Goal: Obtain resource: Obtain resource

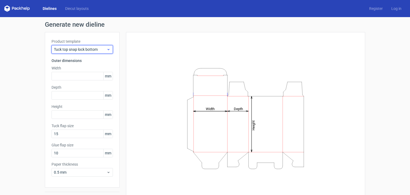
click at [104, 49] on span "Tuck top snap lock bottom" at bounding box center [80, 49] width 53 height 5
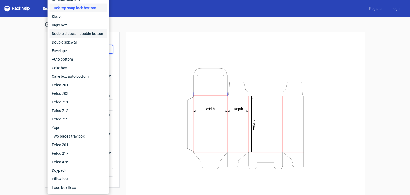
click at [93, 33] on div "Double sidewall double bottom" at bounding box center [78, 33] width 57 height 9
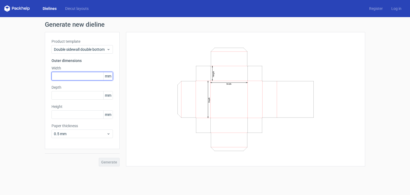
click at [66, 77] on input "text" at bounding box center [82, 76] width 61 height 9
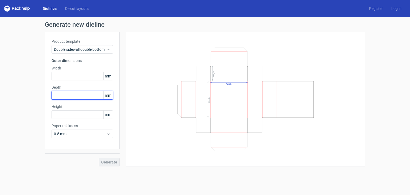
click at [66, 96] on input "text" at bounding box center [82, 95] width 61 height 9
type input "183"
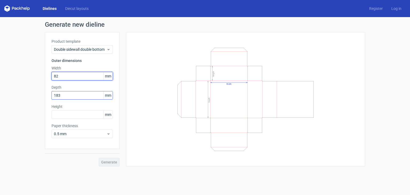
type input "82"
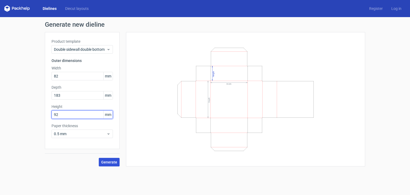
type input "92"
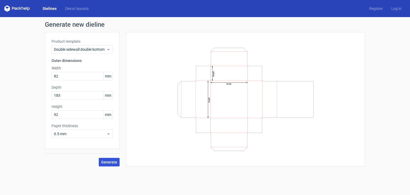
click at [107, 163] on span "Generate" at bounding box center [109, 162] width 16 height 4
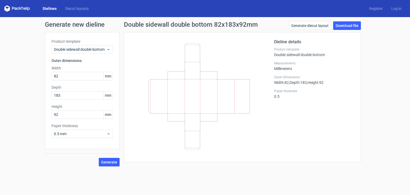
click at [1, 99] on div "Generate new dieline Product template Double sidewall double bottom Outer dimen…" at bounding box center [205, 94] width 410 height 154
click at [390, 102] on div "Generate new dieline Product template Double sidewall double bottom Outer dimen…" at bounding box center [205, 94] width 410 height 154
click at [0, 92] on div "Generate new dieline Product template Double sidewall double bottom Outer dimen…" at bounding box center [205, 94] width 410 height 154
click at [45, 100] on div "Product template Double sidewall double bottom Outer dimensions Width 82 mm Dep…" at bounding box center [82, 90] width 75 height 117
click at [390, 110] on div "Generate new dieline Product template Double sidewall double bottom Outer dimen…" at bounding box center [205, 94] width 410 height 154
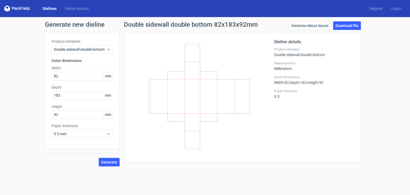
click at [373, 67] on div "Generate new dieline Product template Double sidewall double bottom Outer dimen…" at bounding box center [205, 94] width 410 height 154
drag, startPoint x: 94, startPoint y: 42, endPoint x: 94, endPoint y: 46, distance: 4.3
click at [94, 44] on label "Product template" at bounding box center [82, 41] width 61 height 5
click at [94, 47] on span "Double sidewall double bottom" at bounding box center [80, 49] width 53 height 5
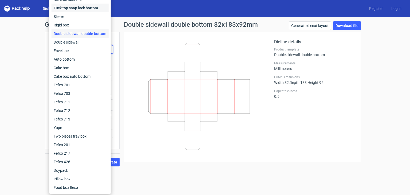
click at [66, 9] on div "Tuck top snap lock bottom" at bounding box center [80, 8] width 57 height 9
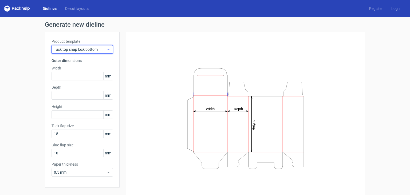
click at [72, 50] on span "Tuck top snap lock bottom" at bounding box center [80, 49] width 53 height 5
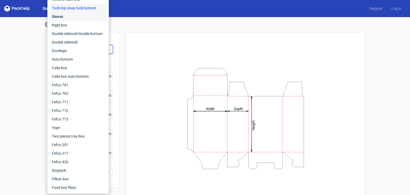
click at [65, 17] on div "Sleeve" at bounding box center [78, 16] width 57 height 9
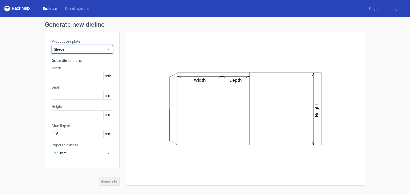
click at [65, 51] on span "Sleeve" at bounding box center [80, 49] width 53 height 5
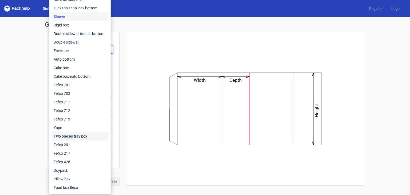
click at [70, 135] on div "Two pieces tray box" at bounding box center [80, 136] width 57 height 9
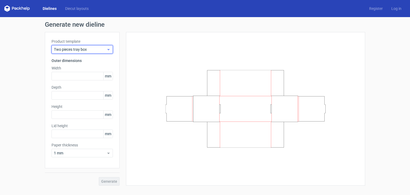
click at [82, 48] on span "Two pieces tray box" at bounding box center [80, 49] width 53 height 5
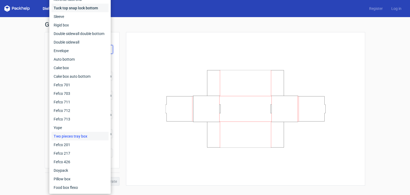
click at [67, 10] on div "Tuck top snap lock bottom" at bounding box center [80, 8] width 57 height 9
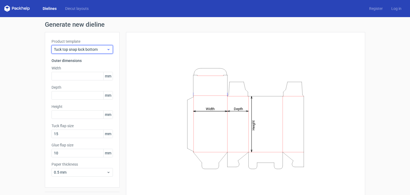
click at [65, 52] on span "Tuck top snap lock bottom" at bounding box center [80, 49] width 53 height 5
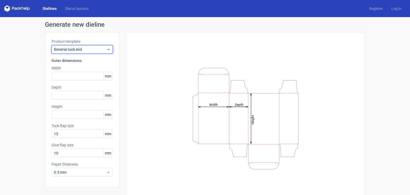
click at [64, 47] on span "Reverse tuck end" at bounding box center [80, 49] width 53 height 5
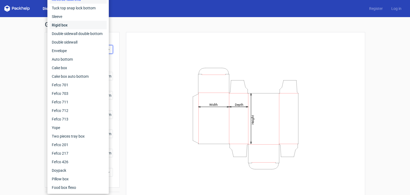
click at [66, 22] on div "Rigid box" at bounding box center [78, 25] width 57 height 9
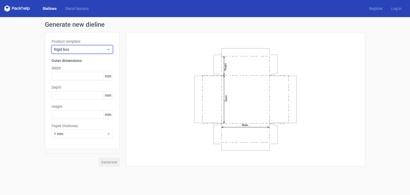
click at [69, 49] on span "Rigid box" at bounding box center [80, 49] width 53 height 5
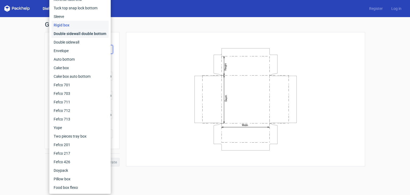
click at [74, 36] on div "Double sidewall double bottom" at bounding box center [80, 33] width 57 height 9
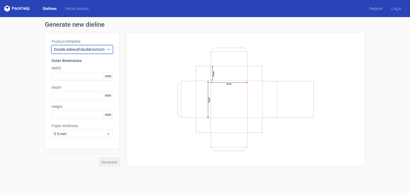
click at [74, 52] on span "Double sidewall double bottom" at bounding box center [80, 49] width 53 height 5
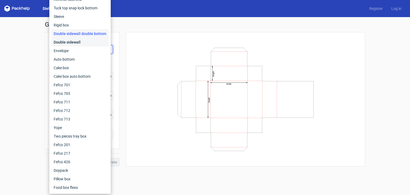
click at [72, 44] on div "Double sidewall" at bounding box center [80, 42] width 57 height 9
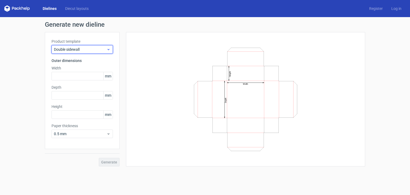
click at [72, 49] on span "Double sidewall" at bounding box center [80, 49] width 53 height 5
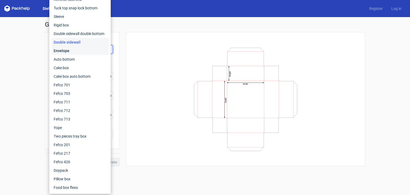
click at [71, 51] on div "Envelope" at bounding box center [80, 50] width 57 height 9
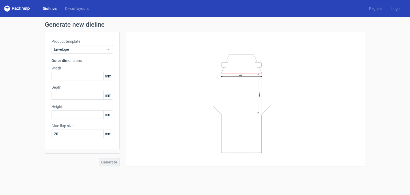
click at [72, 44] on div "Product template Envelope" at bounding box center [82, 46] width 61 height 15
click at [72, 48] on span "Envelope" at bounding box center [80, 49] width 53 height 5
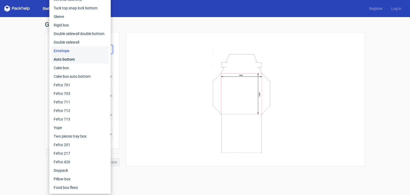
click at [70, 60] on div "Auto bottom" at bounding box center [80, 59] width 57 height 9
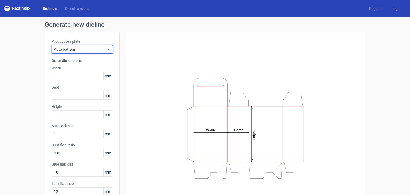
click at [68, 48] on span "Auto bottom" at bounding box center [80, 49] width 53 height 5
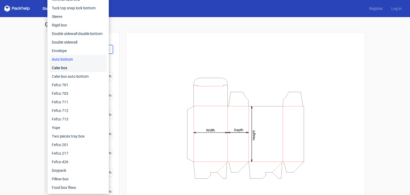
click at [67, 69] on div "Cake box" at bounding box center [78, 68] width 57 height 9
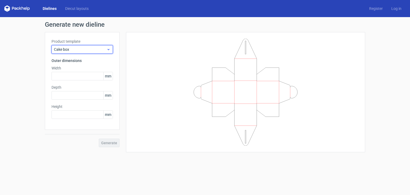
click at [67, 48] on span "Cake box" at bounding box center [80, 49] width 53 height 5
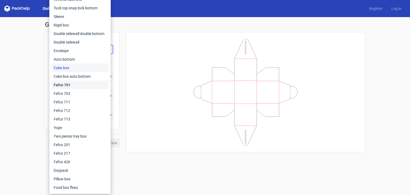
click at [65, 85] on div "Fefco 701" at bounding box center [80, 85] width 57 height 9
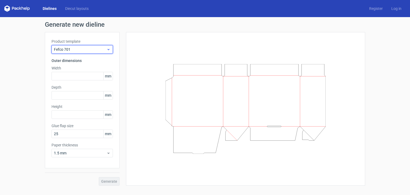
click at [76, 53] on div "Fefco 701" at bounding box center [82, 49] width 61 height 9
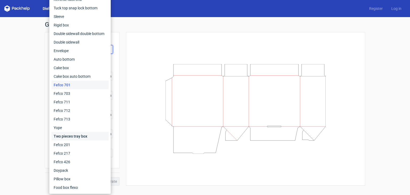
click at [64, 135] on div "Two pieces tray box" at bounding box center [80, 136] width 57 height 9
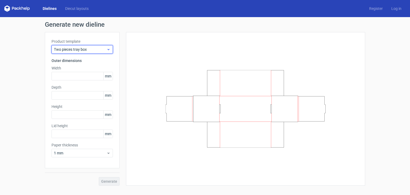
click at [79, 49] on span "Two pieces tray box" at bounding box center [80, 49] width 53 height 5
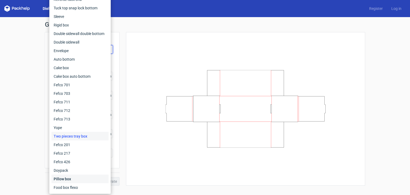
click at [68, 178] on div "Pillow box" at bounding box center [80, 179] width 57 height 9
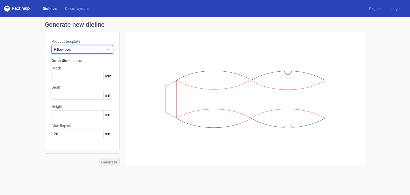
click at [72, 46] on div "Pillow box" at bounding box center [82, 49] width 61 height 9
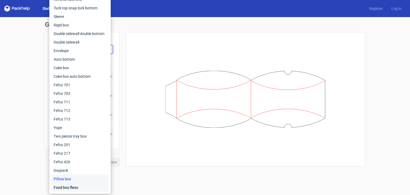
click at [68, 185] on div "Food box flexo" at bounding box center [80, 187] width 57 height 9
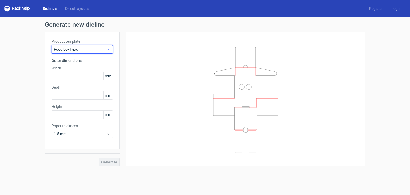
click at [80, 48] on span "Food box flexo" at bounding box center [80, 49] width 53 height 5
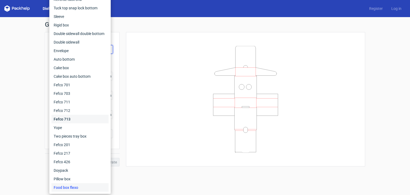
click at [59, 123] on div "Fefco 713" at bounding box center [80, 119] width 57 height 9
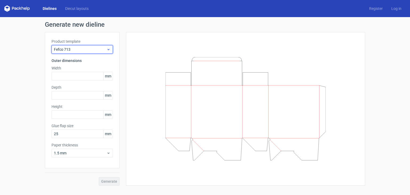
click at [81, 51] on span "Fefco 713" at bounding box center [80, 49] width 53 height 5
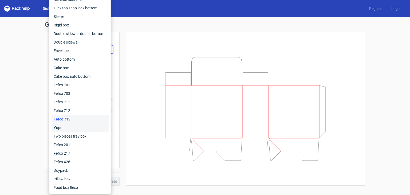
click at [64, 129] on div "Yope" at bounding box center [80, 127] width 57 height 9
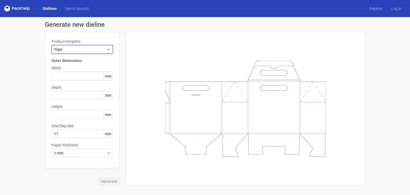
click at [85, 45] on div "Yope" at bounding box center [82, 49] width 61 height 9
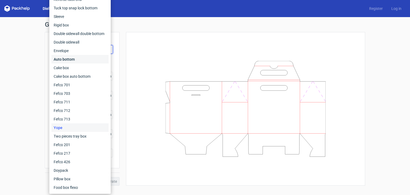
click at [69, 58] on div "Auto bottom" at bounding box center [80, 59] width 57 height 9
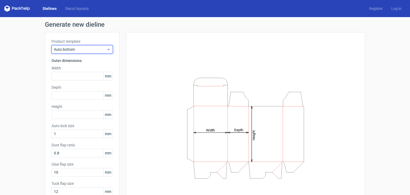
click at [98, 48] on span "Auto bottom" at bounding box center [80, 49] width 53 height 5
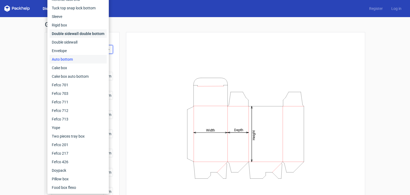
click at [93, 33] on div "Double sidewall double bottom" at bounding box center [78, 33] width 57 height 9
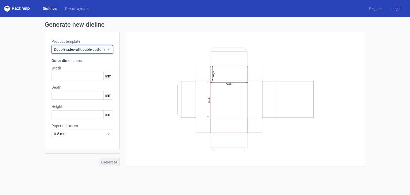
click at [103, 48] on span "Double sidewall double bottom" at bounding box center [80, 49] width 53 height 5
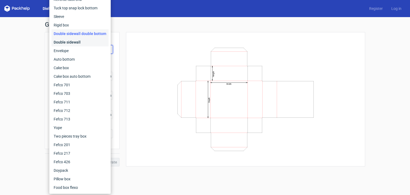
click at [95, 44] on div "Double sidewall" at bounding box center [80, 42] width 57 height 9
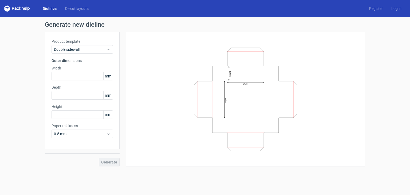
click at [95, 44] on label "Product template" at bounding box center [82, 41] width 61 height 5
click at [96, 50] on span "Double sidewall" at bounding box center [80, 49] width 53 height 5
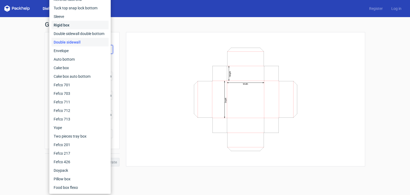
click at [91, 25] on div "Rigid box" at bounding box center [80, 25] width 57 height 9
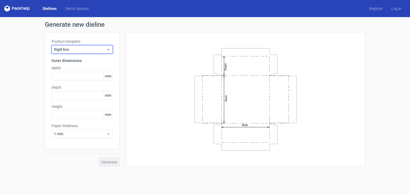
click at [81, 49] on span "Rigid box" at bounding box center [80, 49] width 53 height 5
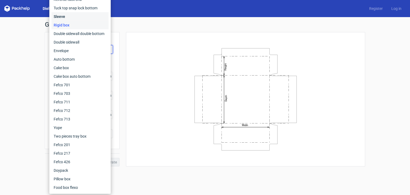
click at [86, 18] on div "Sleeve" at bounding box center [80, 16] width 57 height 9
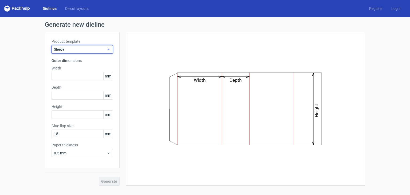
click at [76, 50] on span "Sleeve" at bounding box center [80, 49] width 53 height 5
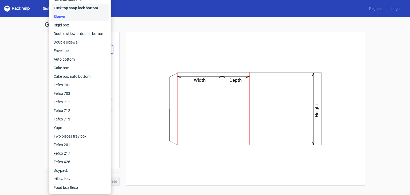
click at [88, 8] on div "Tuck top snap lock bottom" at bounding box center [80, 8] width 57 height 9
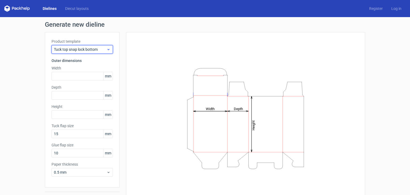
click at [78, 49] on span "Tuck top snap lock bottom" at bounding box center [80, 49] width 53 height 5
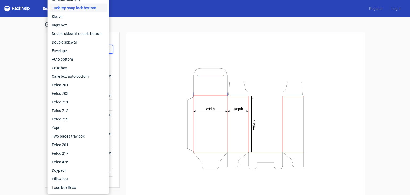
click at [88, 8] on div "Tuck top snap lock bottom" at bounding box center [78, 8] width 57 height 9
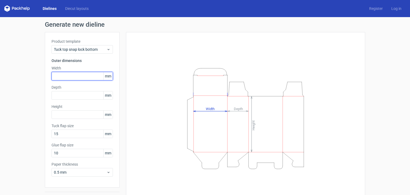
click at [77, 76] on input "text" at bounding box center [82, 76] width 61 height 9
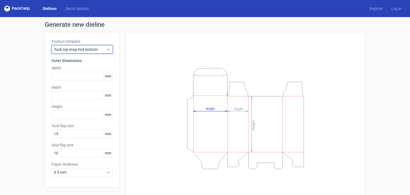
click at [92, 47] on span "Tuck top snap lock bottom" at bounding box center [80, 49] width 53 height 5
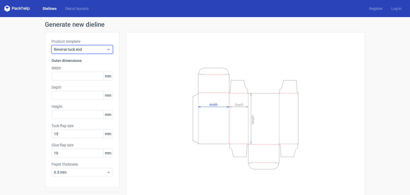
click at [82, 50] on span "Reverse tuck end" at bounding box center [80, 49] width 53 height 5
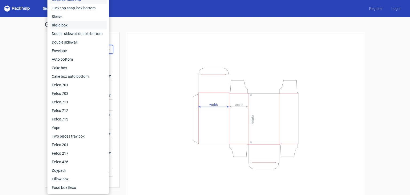
click at [79, 26] on div "Rigid box" at bounding box center [78, 25] width 57 height 9
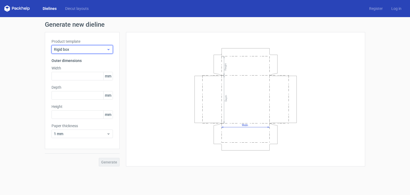
click at [80, 52] on span "Rigid box" at bounding box center [80, 49] width 53 height 5
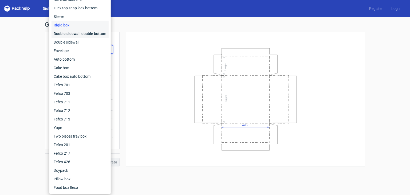
click at [86, 36] on div "Double sidewall double bottom" at bounding box center [80, 33] width 57 height 9
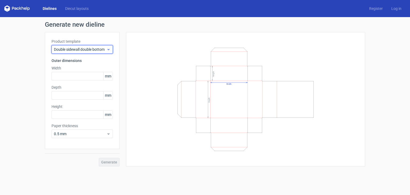
click at [84, 53] on div "Double sidewall double bottom" at bounding box center [82, 49] width 61 height 9
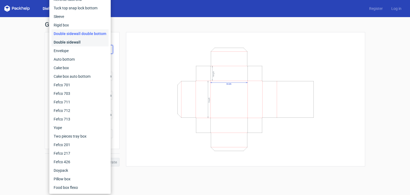
click at [83, 46] on div "Double sidewall" at bounding box center [80, 42] width 57 height 9
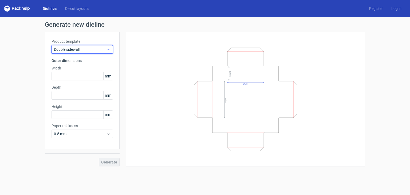
click at [83, 50] on span "Double sidewall" at bounding box center [80, 49] width 53 height 5
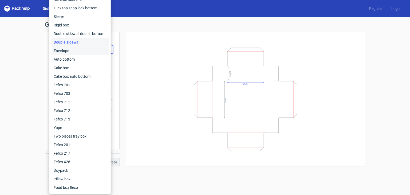
click at [80, 50] on div "Envelope" at bounding box center [80, 50] width 57 height 9
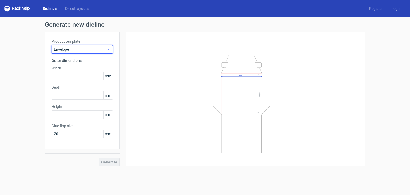
click at [82, 50] on span "Envelope" at bounding box center [80, 49] width 53 height 5
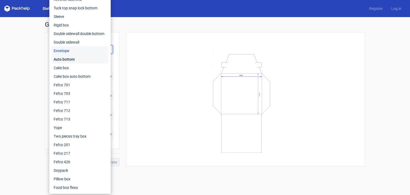
click at [78, 60] on div "Auto bottom" at bounding box center [80, 59] width 57 height 9
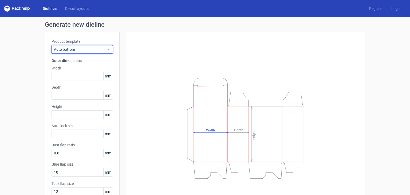
click at [80, 47] on span "Auto bottom" at bounding box center [80, 49] width 53 height 5
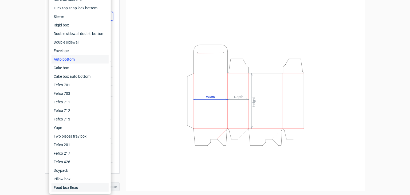
scroll to position [33, 0]
click at [77, 187] on div "Food box flexo" at bounding box center [80, 187] width 57 height 9
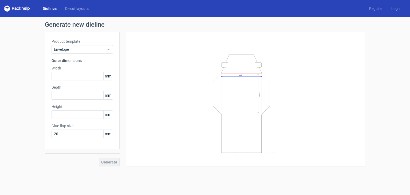
click at [47, 10] on link "Dielines" at bounding box center [49, 8] width 22 height 5
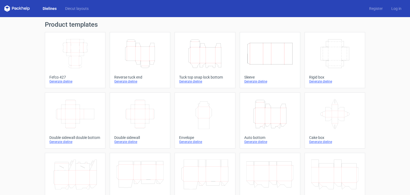
click at [81, 52] on icon "Width Depth Height" at bounding box center [75, 54] width 47 height 30
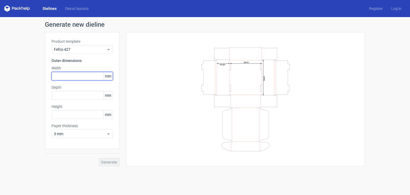
click at [67, 77] on input "text" at bounding box center [82, 76] width 61 height 9
type input "82"
type input "183"
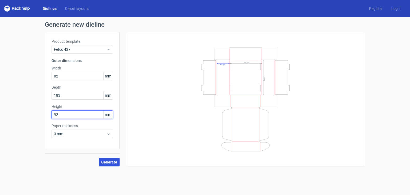
type input "92"
click at [106, 162] on span "Generate" at bounding box center [109, 162] width 16 height 4
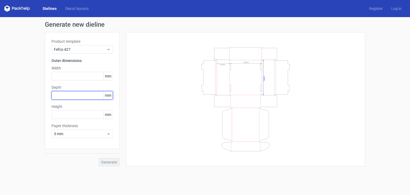
click at [83, 96] on input "text" at bounding box center [82, 95] width 61 height 9
type input "82"
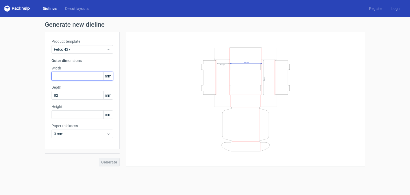
click at [86, 76] on input "text" at bounding box center [82, 76] width 61 height 9
type input "183"
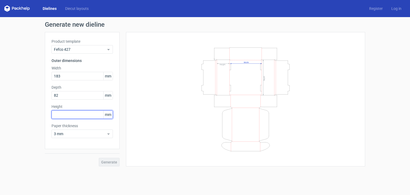
click at [79, 117] on input "text" at bounding box center [82, 114] width 61 height 9
type input "92"
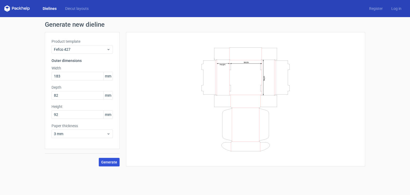
click at [109, 165] on button "Generate" at bounding box center [109, 162] width 21 height 9
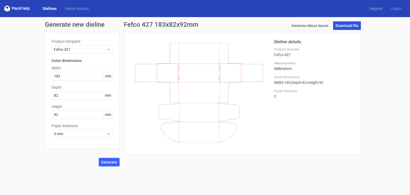
click at [350, 25] on link "Download file" at bounding box center [347, 25] width 28 height 9
click at [310, 23] on link "Generate diecut layout" at bounding box center [310, 25] width 42 height 9
click at [349, 28] on link "Download file" at bounding box center [347, 25] width 28 height 9
